Goal: Check status: Check status

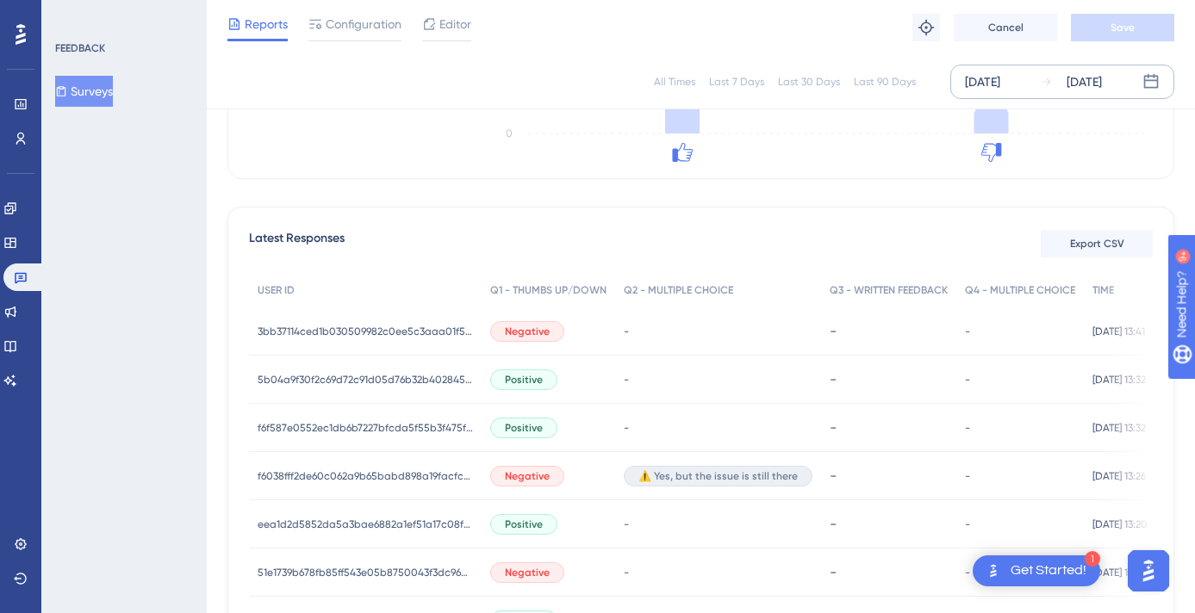
click at [1102, 69] on div "[DATE] [DATE]" at bounding box center [1062, 82] width 224 height 34
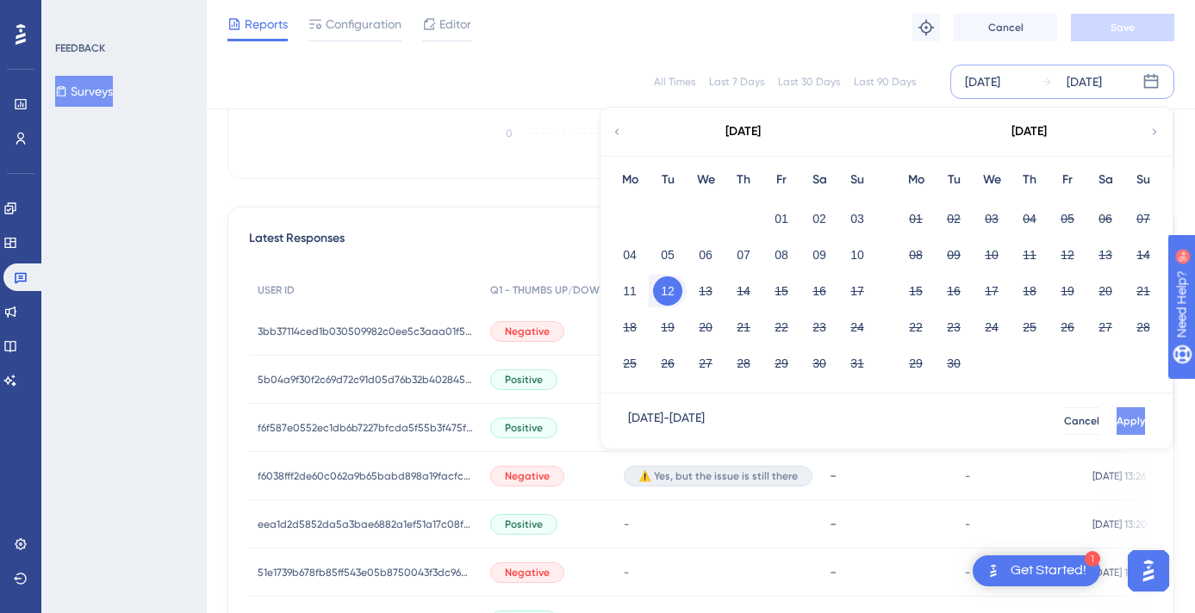
click at [1116, 408] on button "Apply" at bounding box center [1130, 421] width 28 height 28
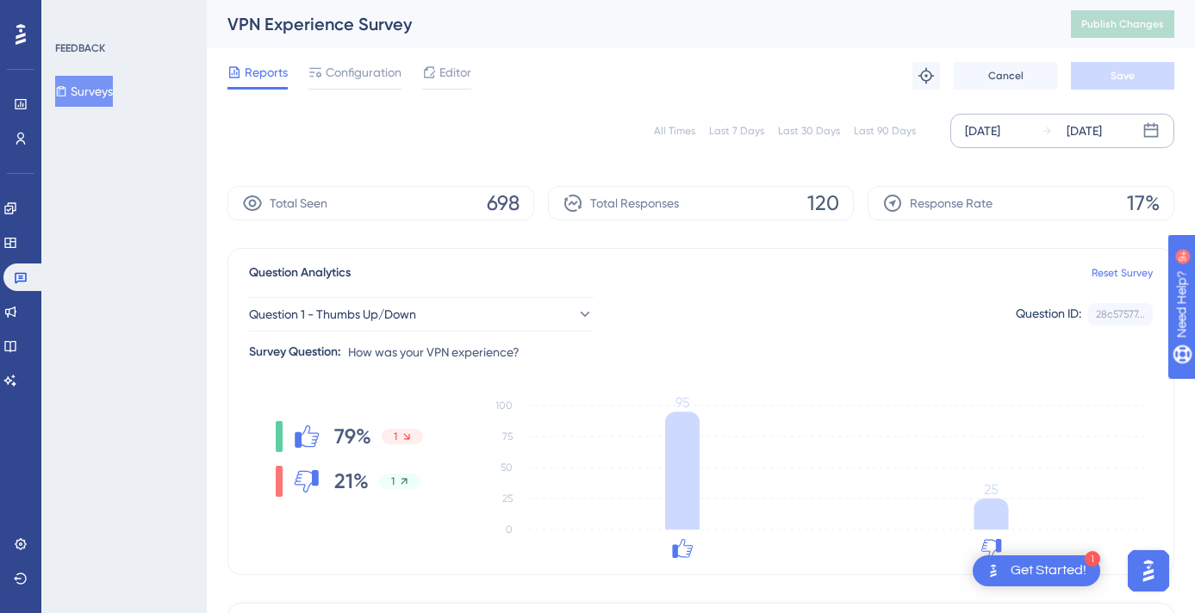
click at [1048, 130] on icon at bounding box center [1046, 131] width 8 height 8
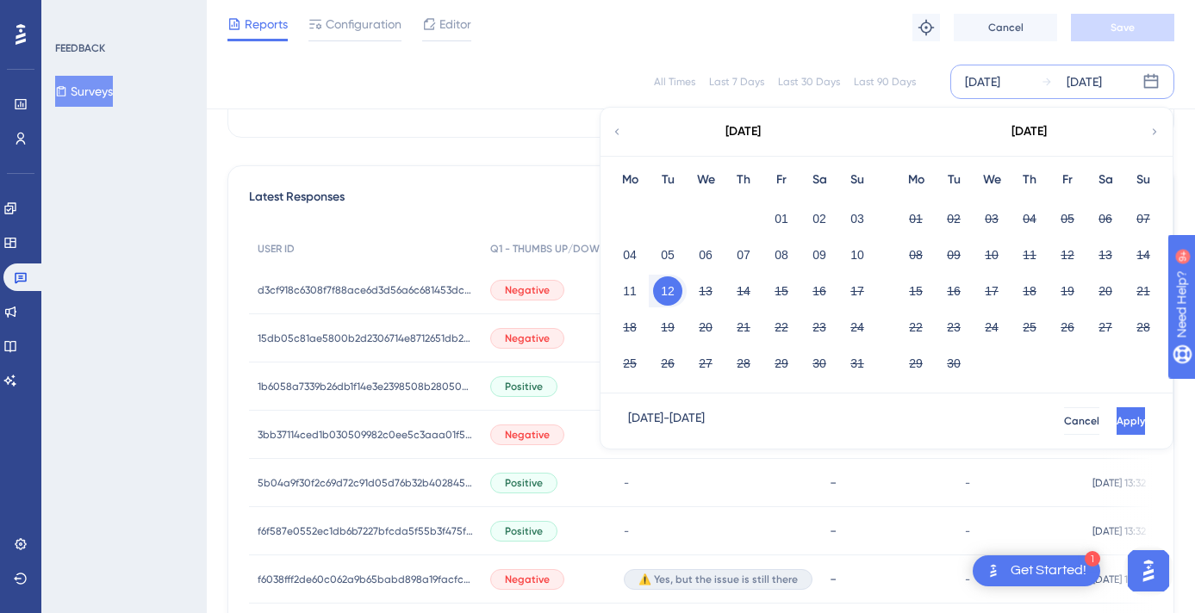
scroll to position [477, 0]
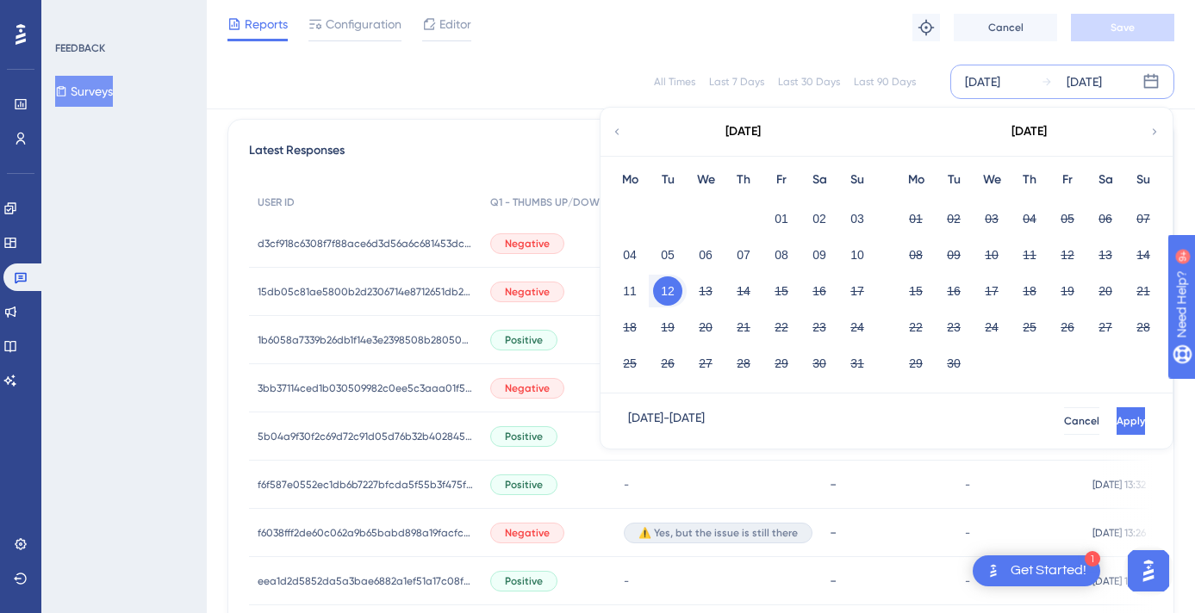
click at [508, 105] on div "All Times Last 7 Days Last 30 Days Last 90 Days [DATE] [DATE] [DATE] Mo Tu We T…" at bounding box center [701, 81] width 988 height 55
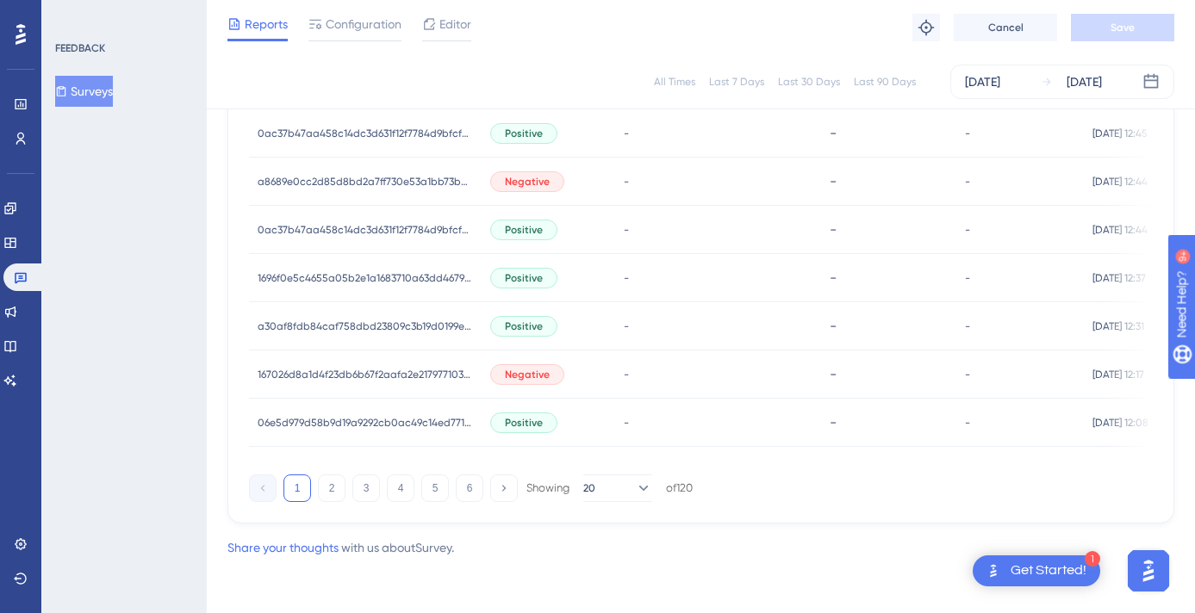
scroll to position [1221, 0]
click at [328, 489] on button "2" at bounding box center [332, 489] width 28 height 28
click at [357, 492] on button "3" at bounding box center [366, 489] width 28 height 28
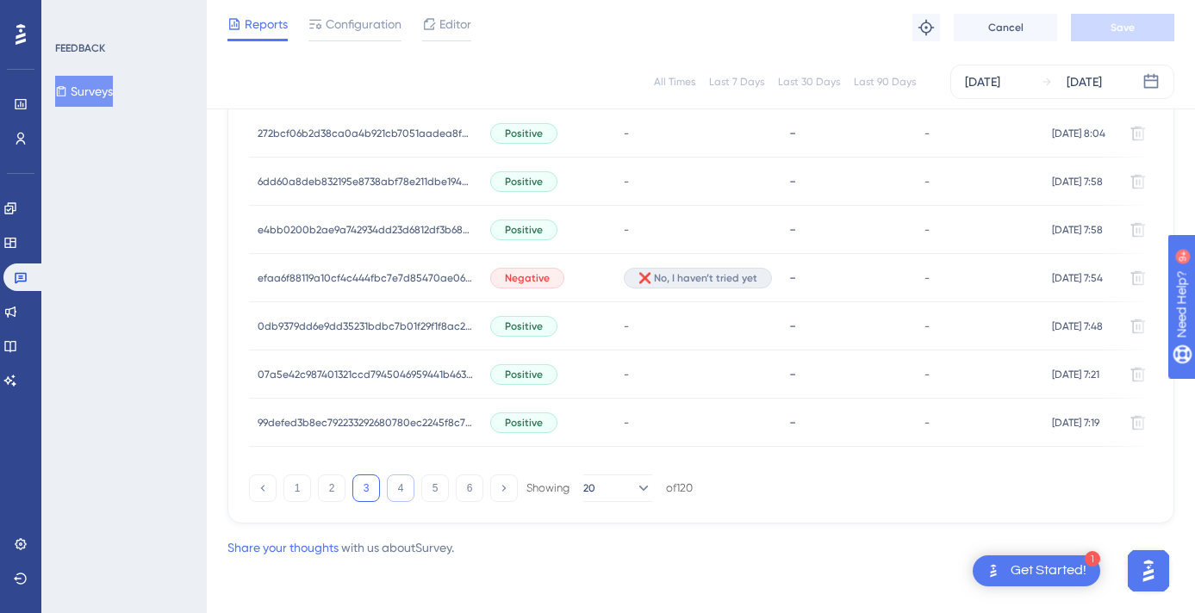
click at [407, 492] on button "4" at bounding box center [401, 489] width 28 height 28
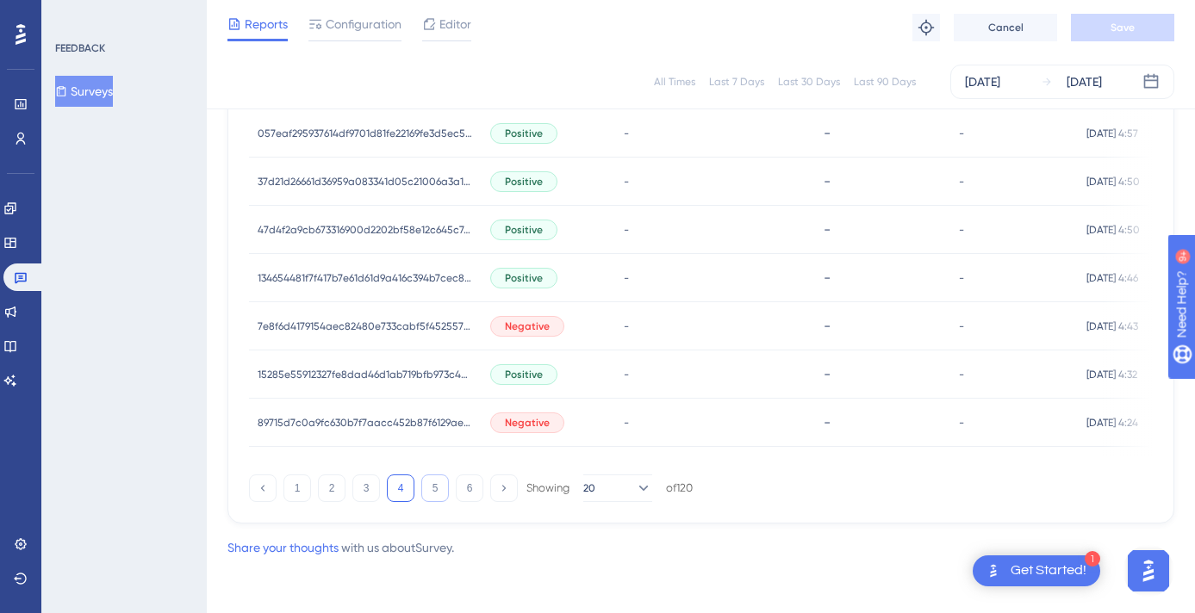
click at [435, 488] on button "5" at bounding box center [435, 489] width 28 height 28
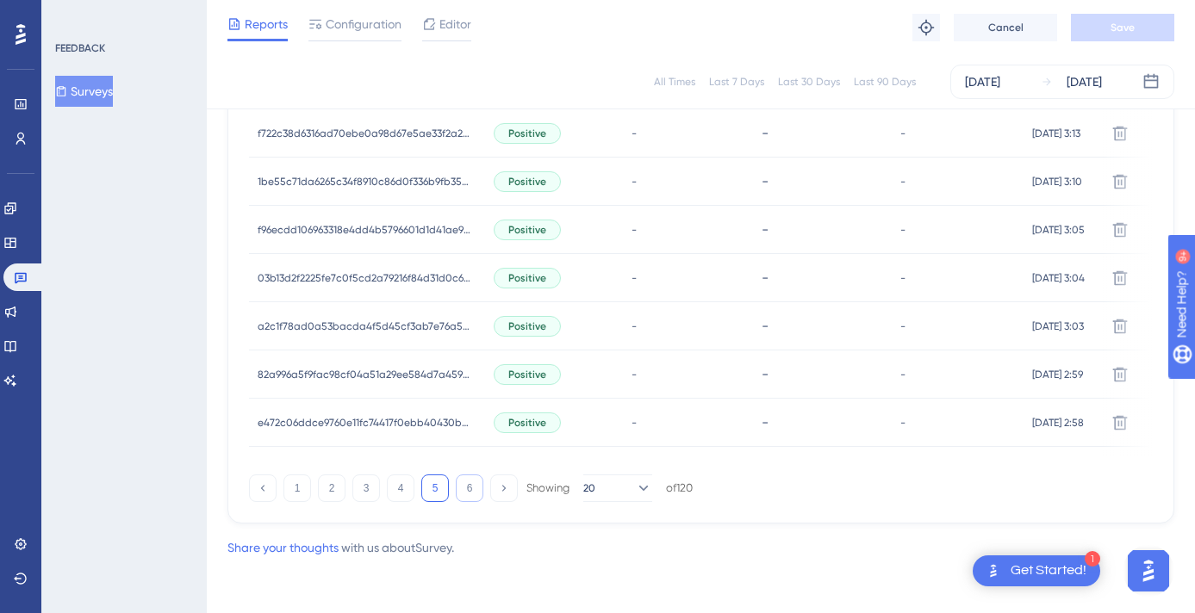
click at [469, 489] on button "6" at bounding box center [470, 489] width 28 height 28
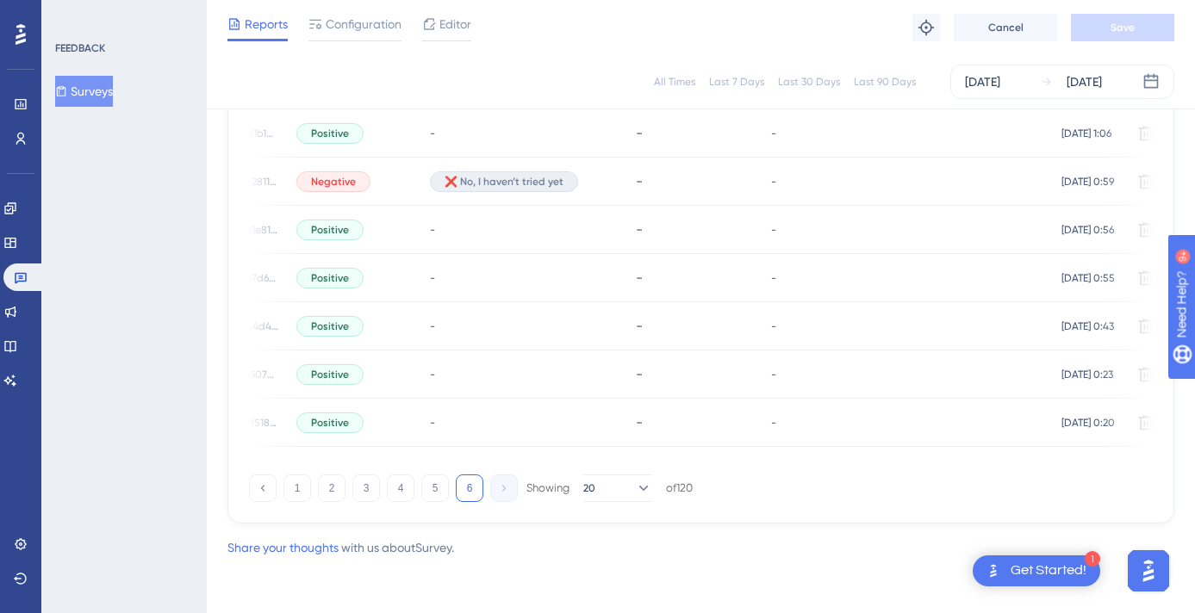
scroll to position [0, 232]
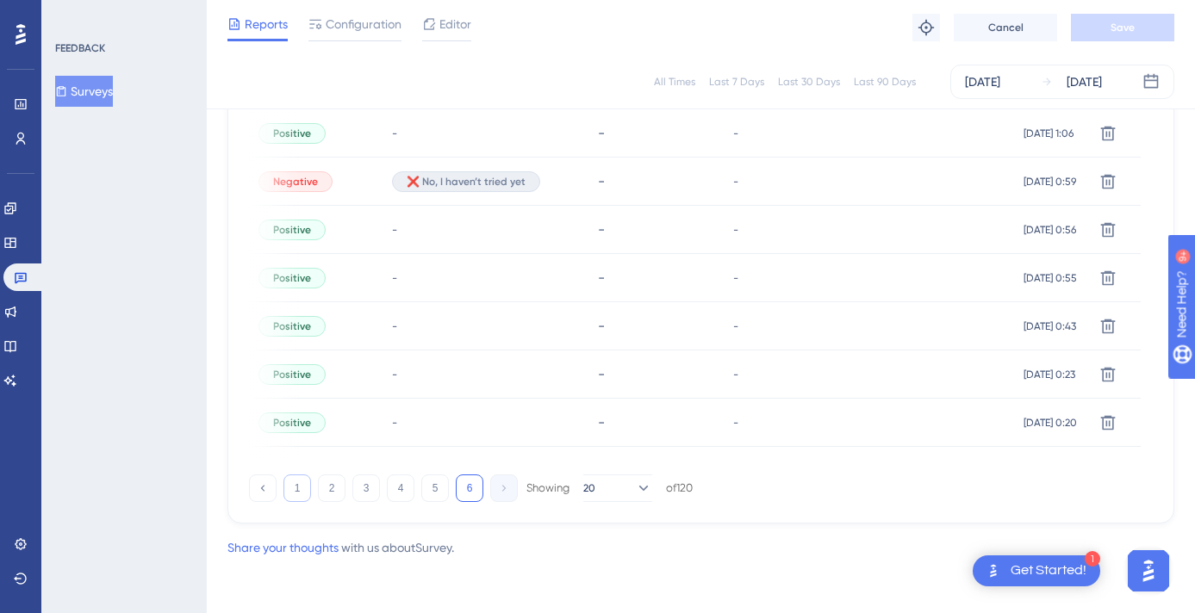
click at [300, 488] on button "1" at bounding box center [297, 489] width 28 height 28
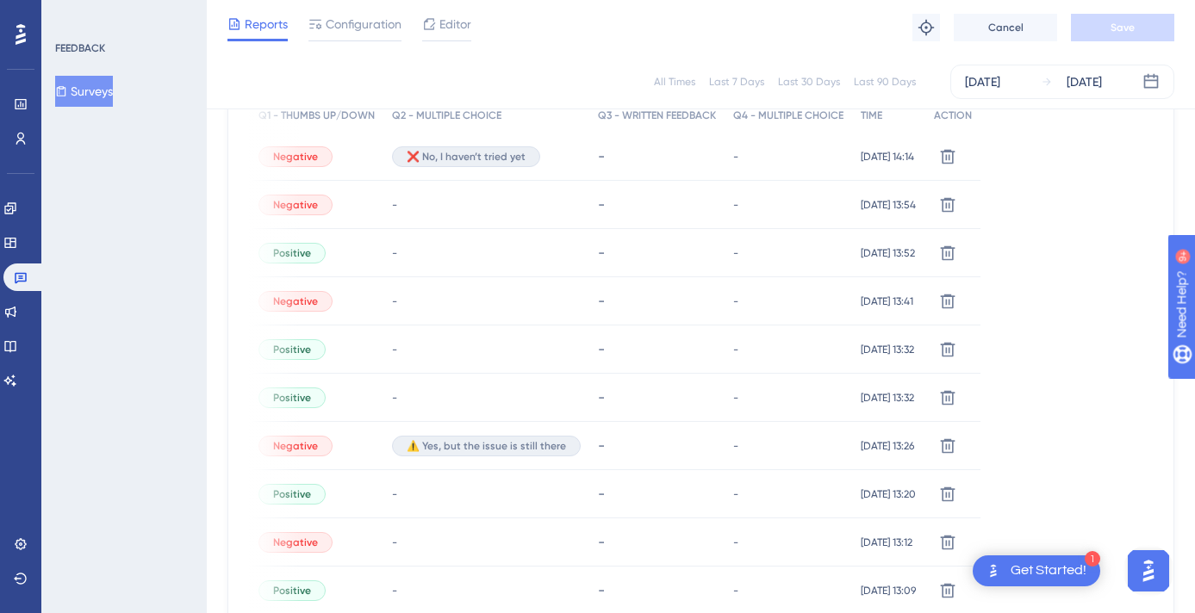
scroll to position [0, 0]
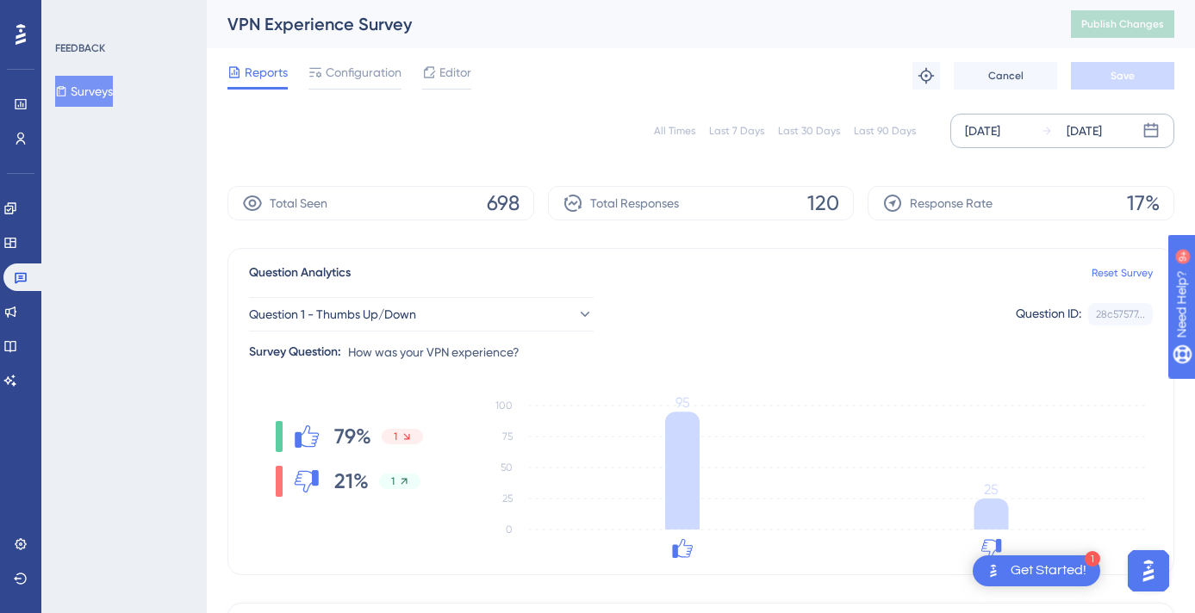
click at [1096, 138] on div "[DATE]" at bounding box center [1083, 131] width 35 height 21
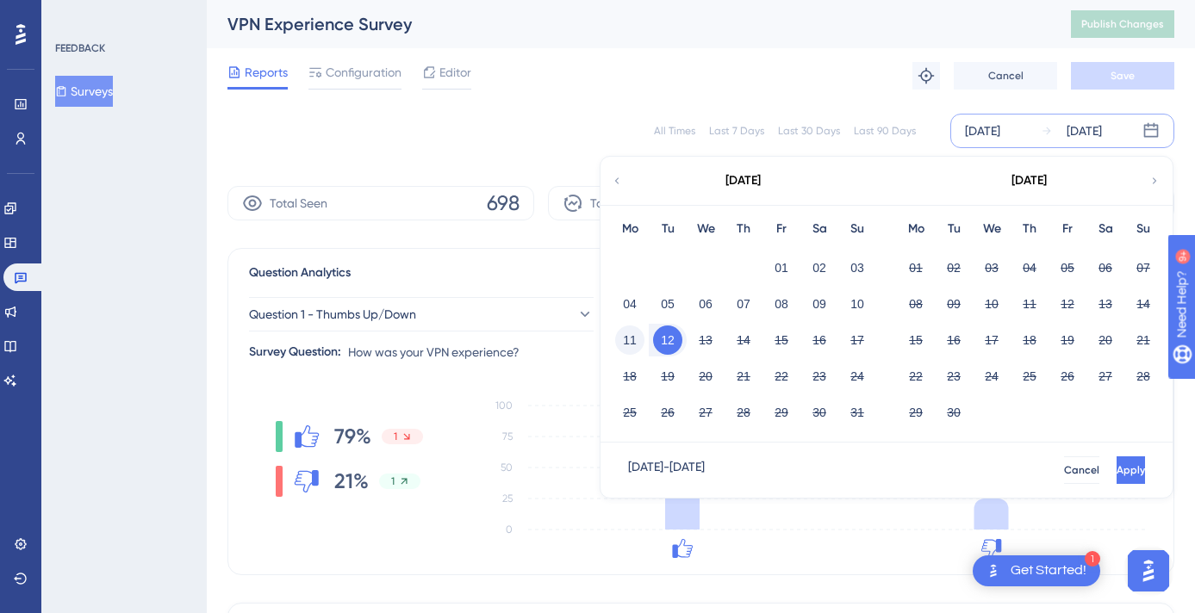
click at [623, 344] on button "11" at bounding box center [629, 340] width 29 height 29
click at [667, 342] on button "12" at bounding box center [667, 340] width 29 height 29
click at [1127, 458] on button "Apply" at bounding box center [1129, 471] width 32 height 28
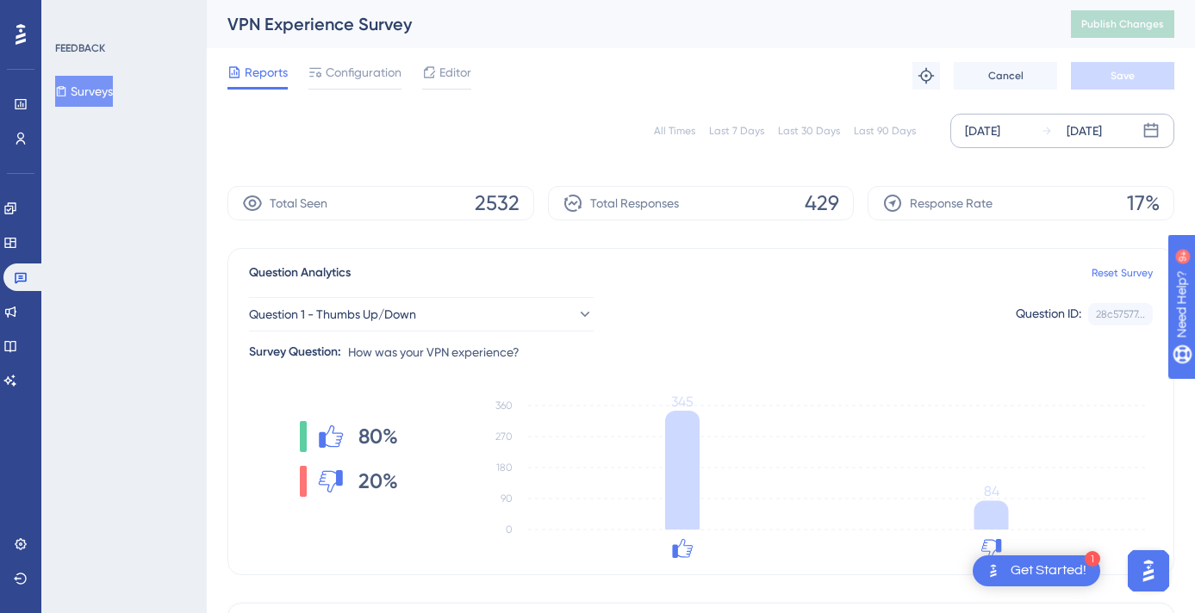
click at [1102, 134] on div "[DATE]" at bounding box center [1083, 131] width 35 height 21
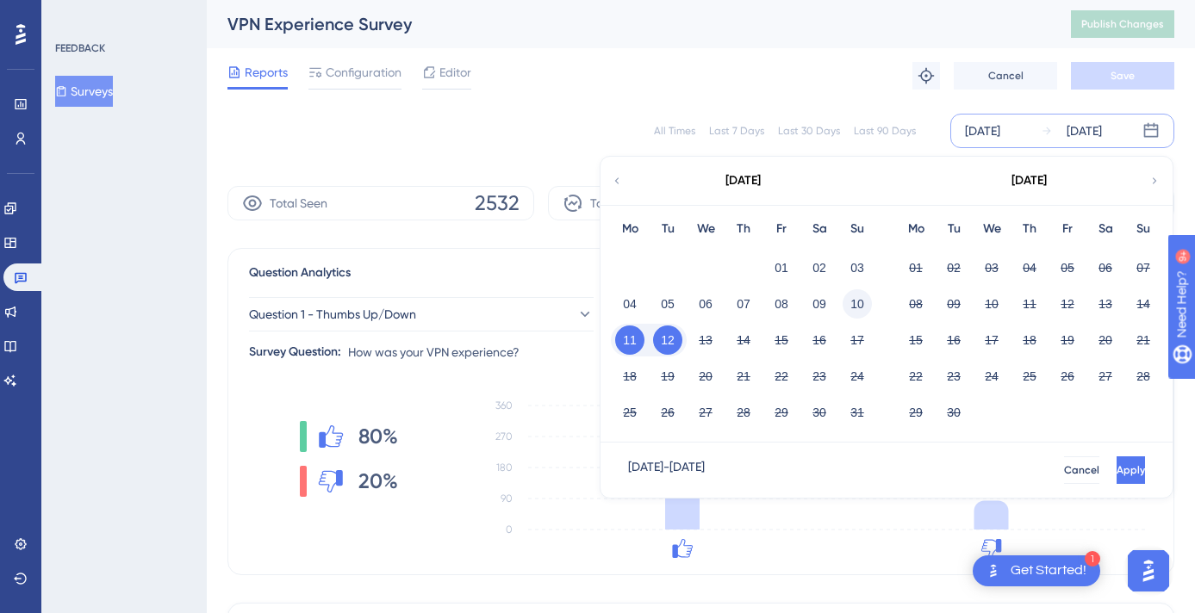
click at [855, 302] on button "10" at bounding box center [856, 303] width 29 height 29
click at [678, 339] on button "12" at bounding box center [667, 340] width 29 height 29
click at [1124, 477] on button "Apply" at bounding box center [1129, 471] width 32 height 28
